Goal: Transaction & Acquisition: Obtain resource

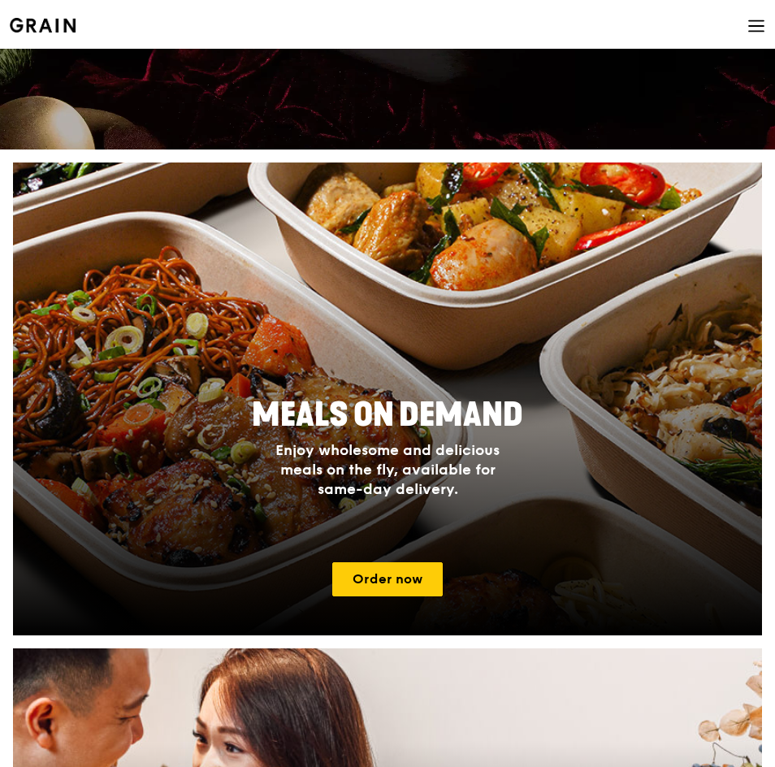
scroll to position [162, 0]
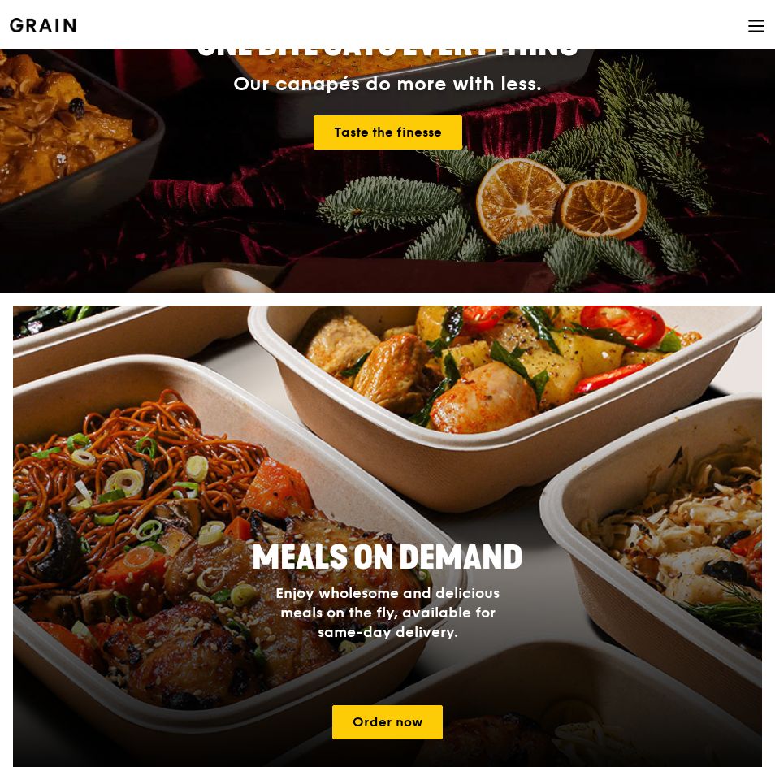
click at [751, 22] on icon at bounding box center [756, 26] width 18 height 18
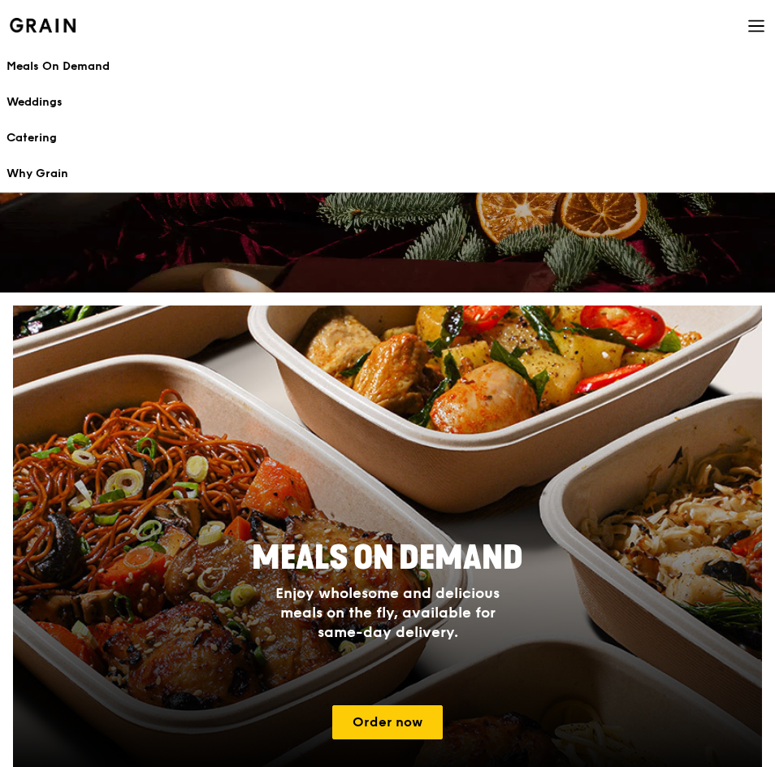
click at [747, 29] on icon at bounding box center [756, 26] width 18 height 18
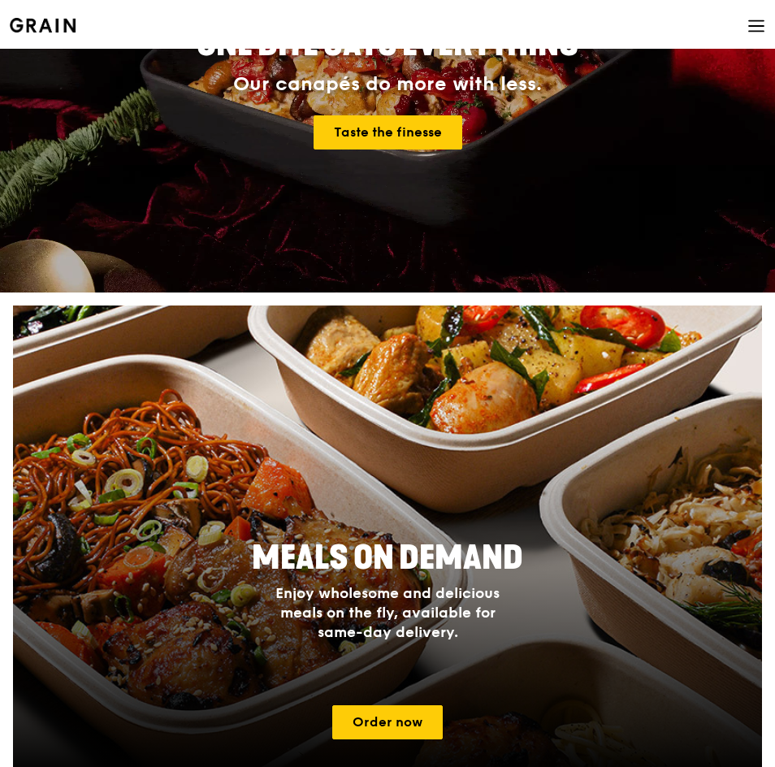
click at [752, 28] on icon at bounding box center [756, 26] width 18 height 18
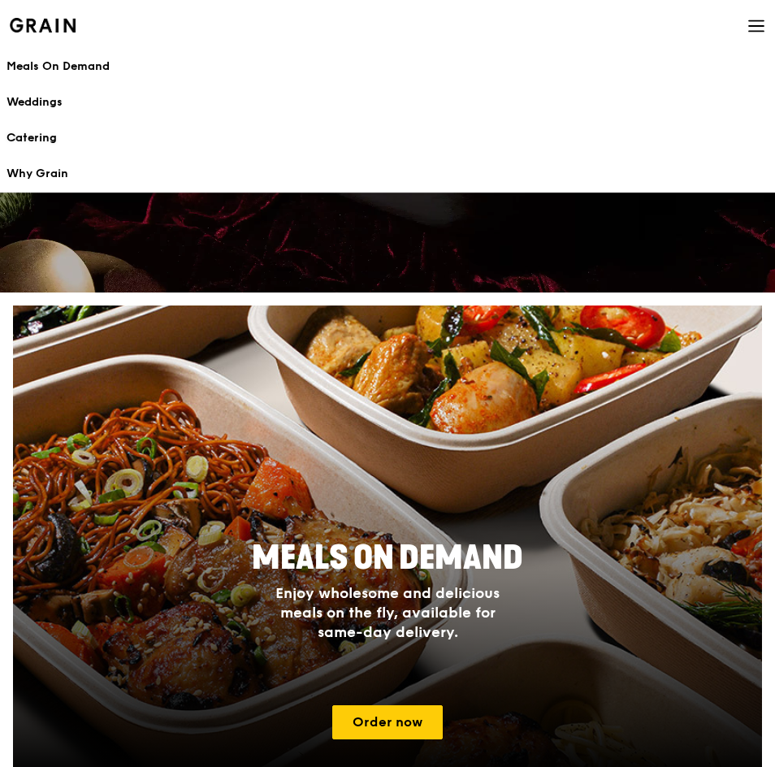
click at [68, 139] on div "Catering" at bounding box center [387, 138] width 762 height 16
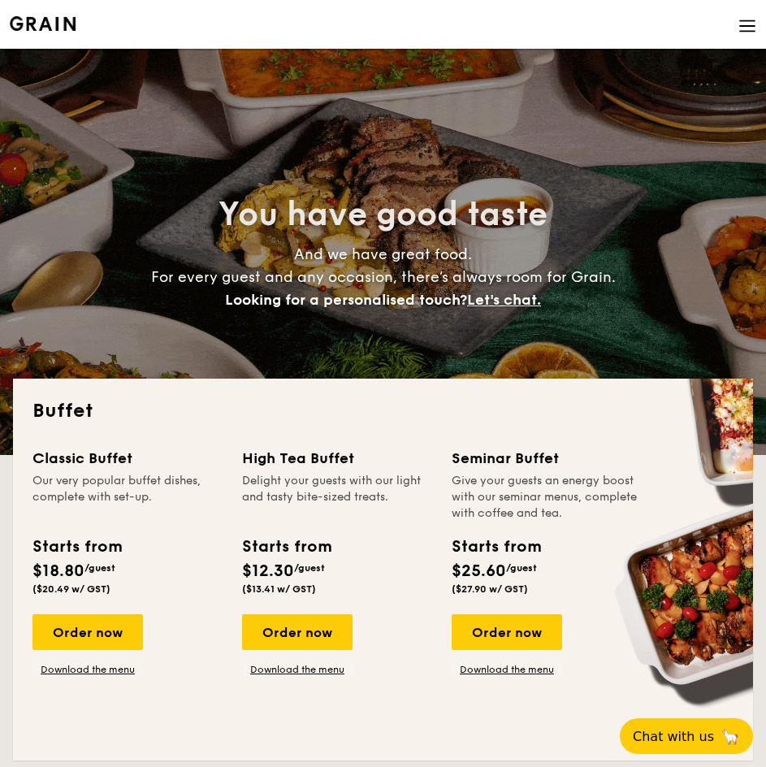
select select
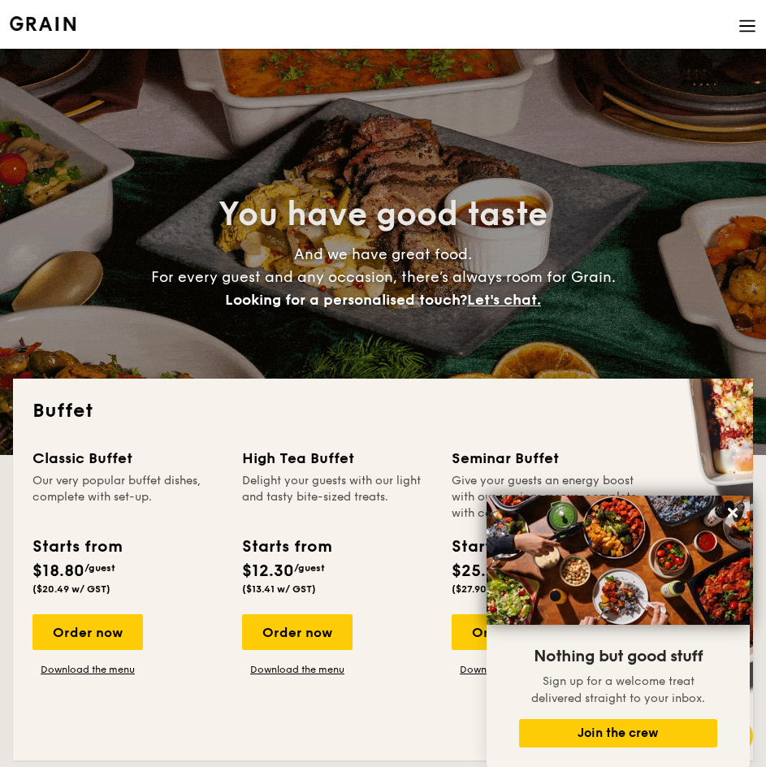
click at [745, 28] on img at bounding box center [747, 26] width 18 height 18
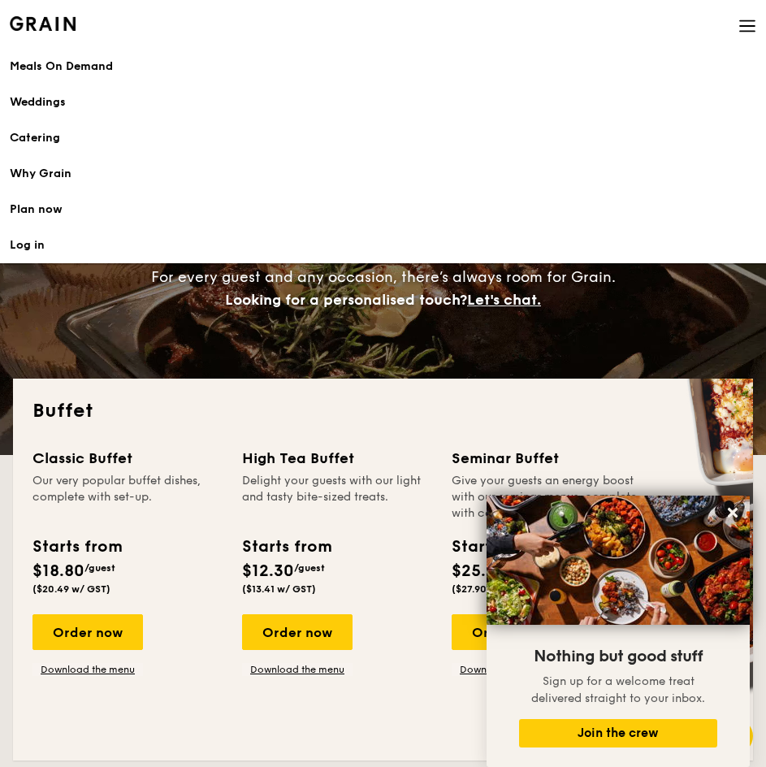
click at [44, 144] on h1 "Catering" at bounding box center [383, 138] width 747 height 16
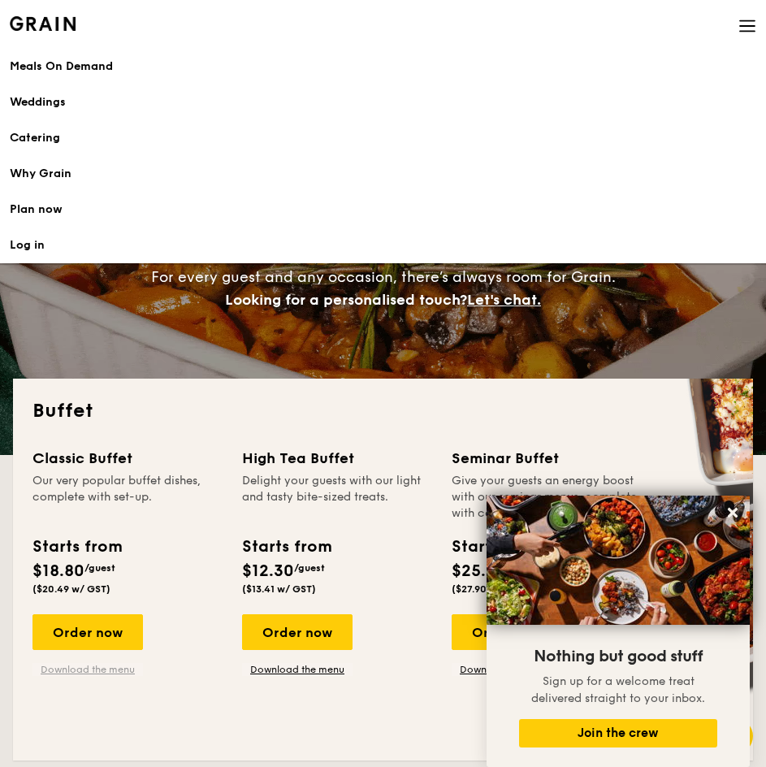
click at [76, 672] on link "Download the menu" at bounding box center [87, 669] width 110 height 13
